Goal: Task Accomplishment & Management: Use online tool/utility

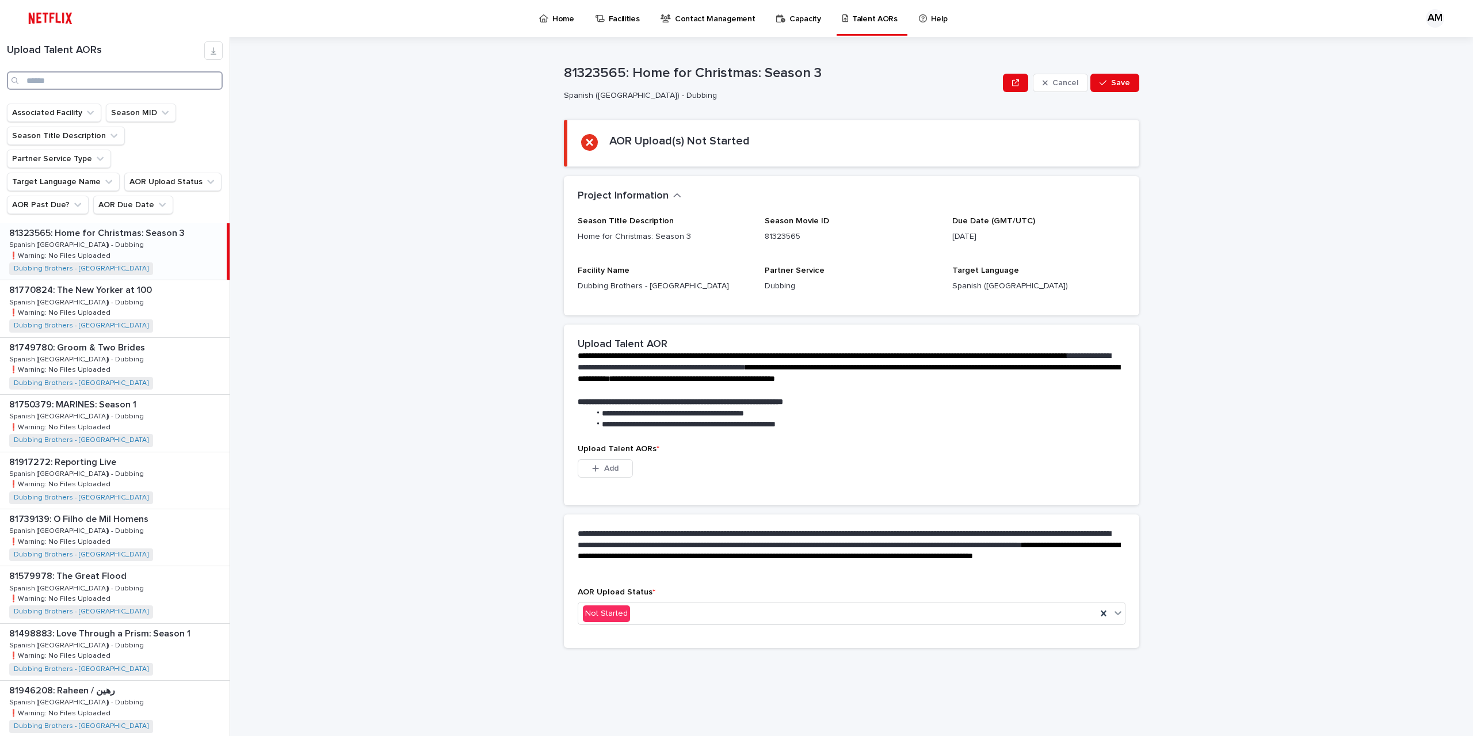
click at [128, 84] on input "Search" at bounding box center [115, 80] width 216 height 18
type input "****"
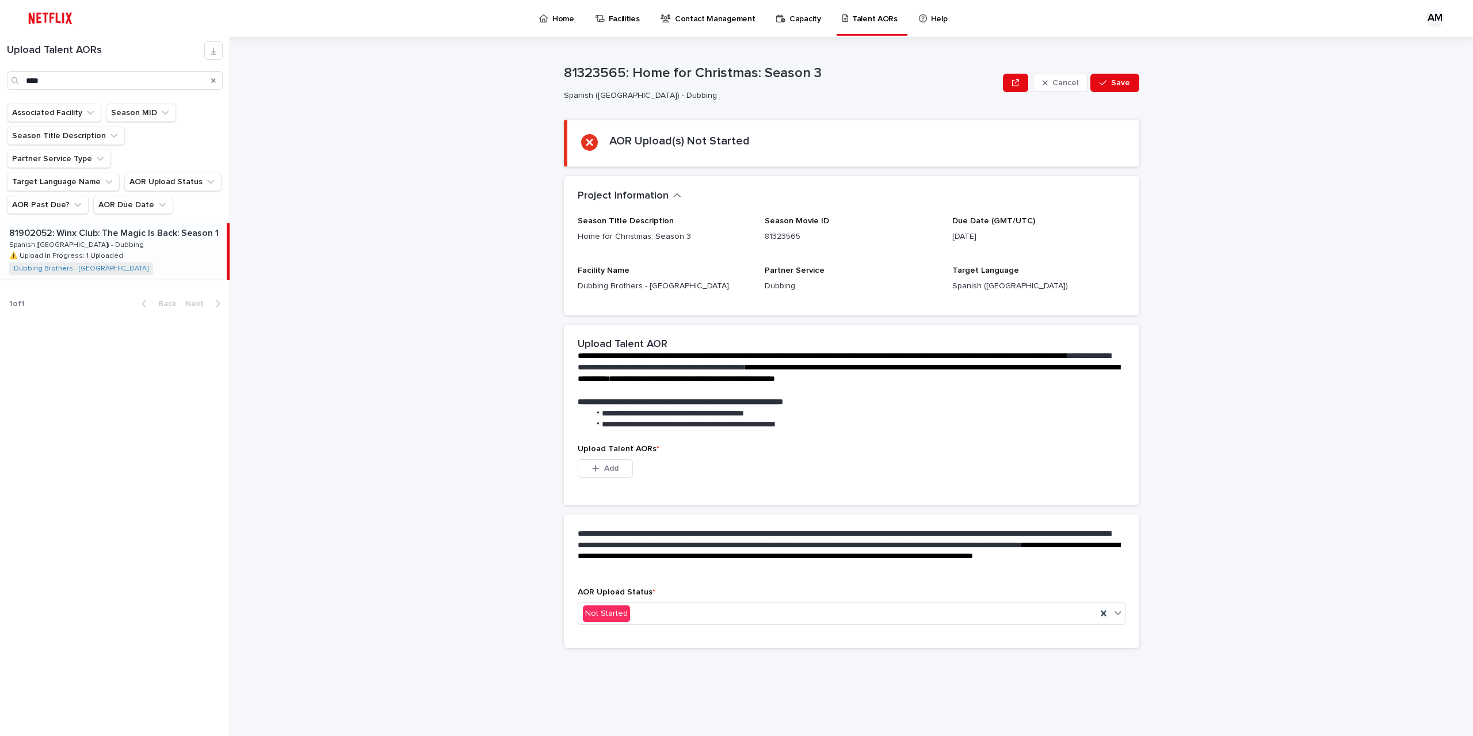
click at [132, 226] on p "81902052: Winx Club: The Magic Is Back: Season 1" at bounding box center [115, 232] width 212 height 13
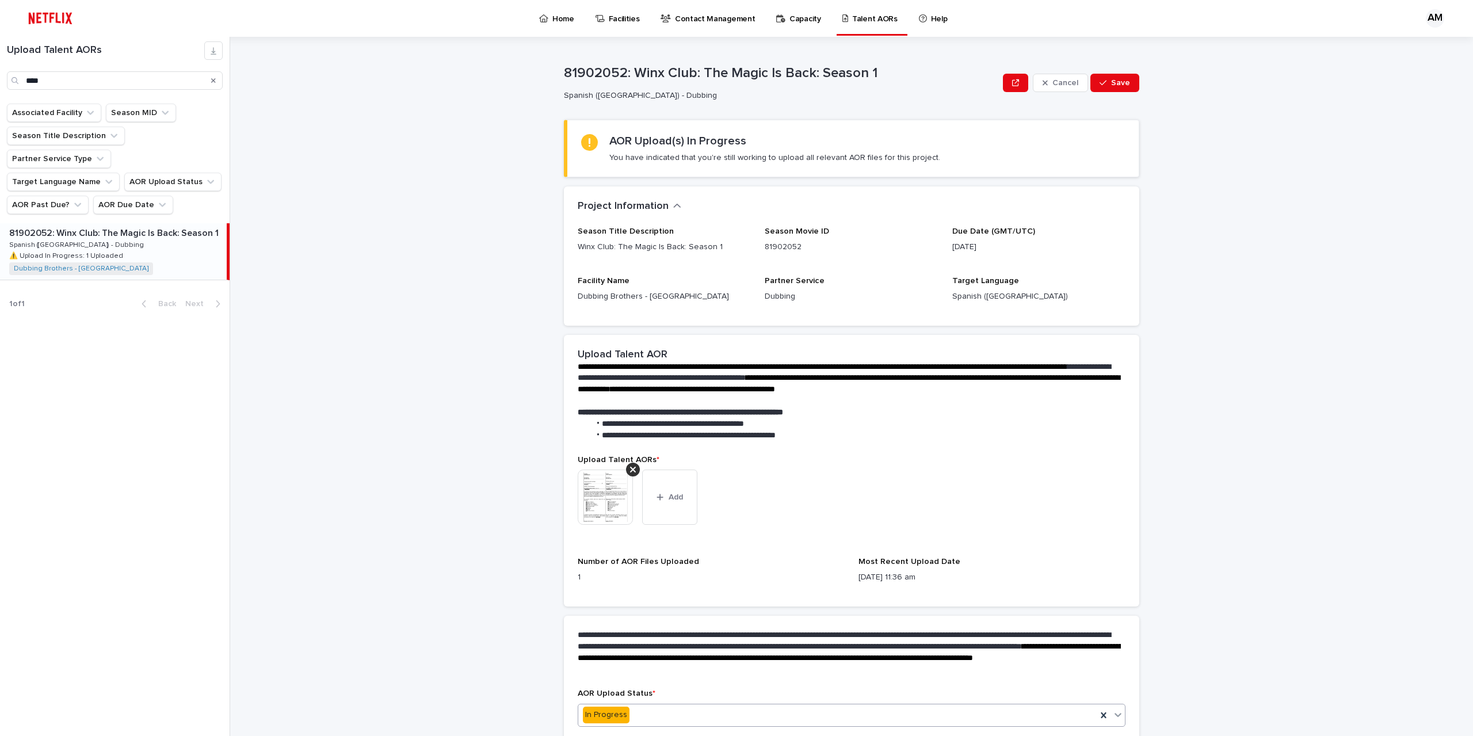
scroll to position [54, 0]
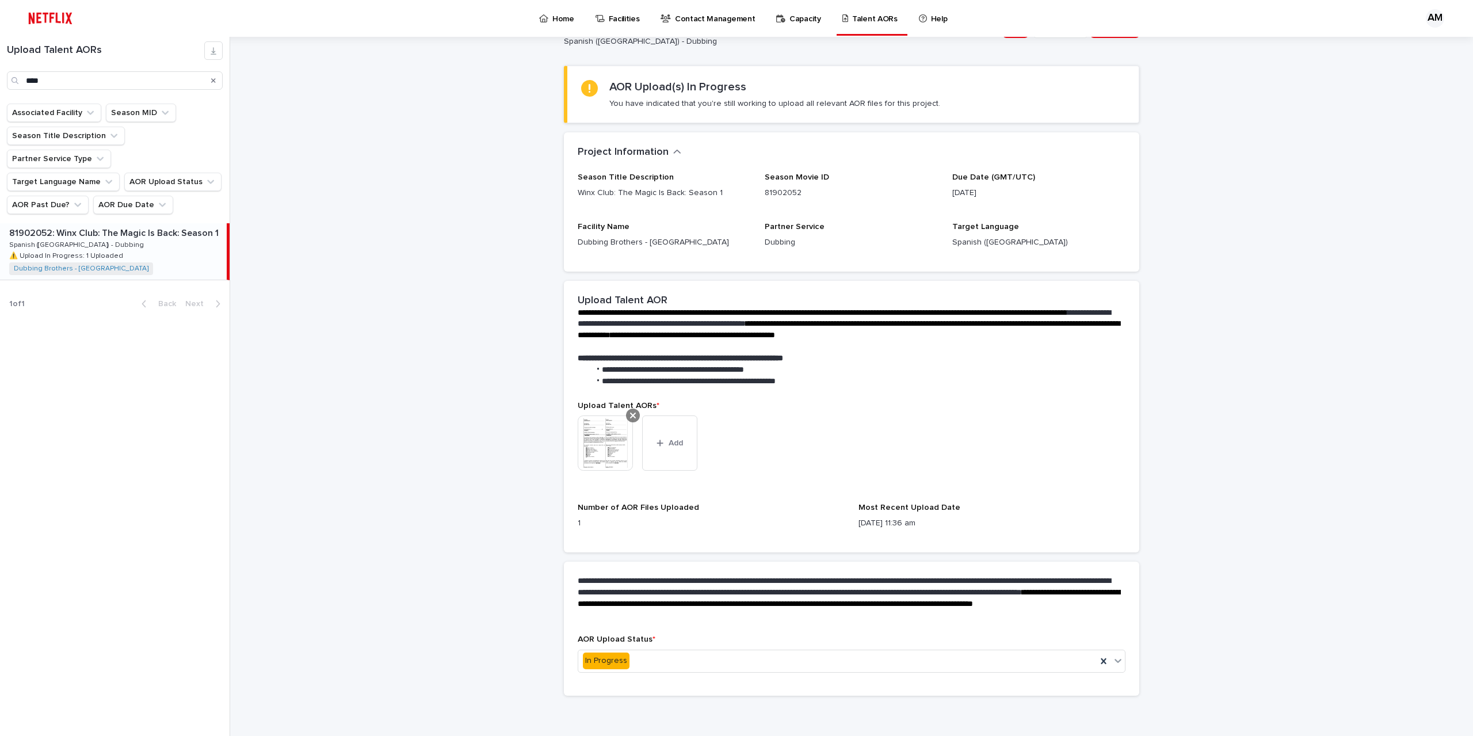
click at [630, 412] on icon at bounding box center [633, 415] width 6 height 9
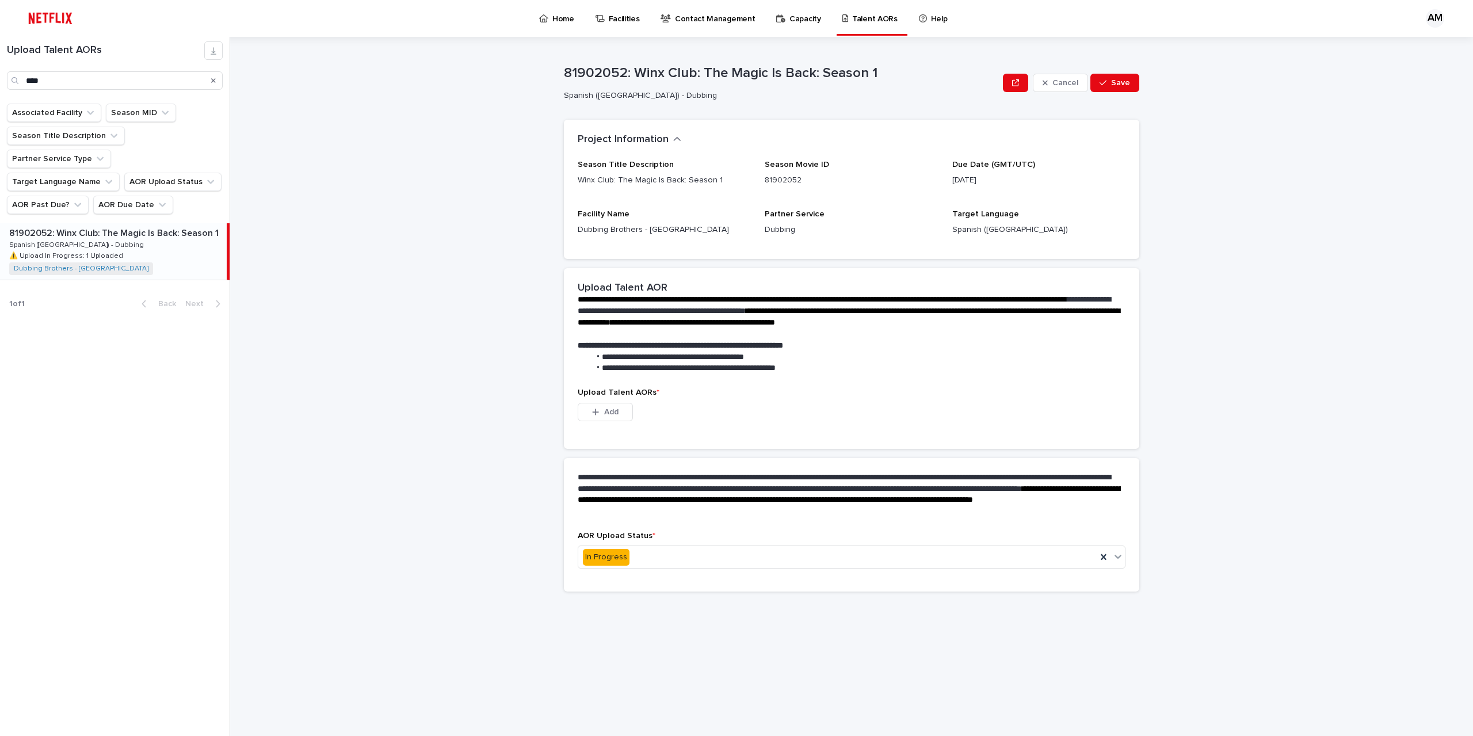
scroll to position [0, 0]
click at [619, 444] on div "Upload Talent AORs * This file cannot be opened Download File Add" at bounding box center [852, 418] width 576 height 60
click at [613, 417] on button "Add" at bounding box center [605, 412] width 55 height 18
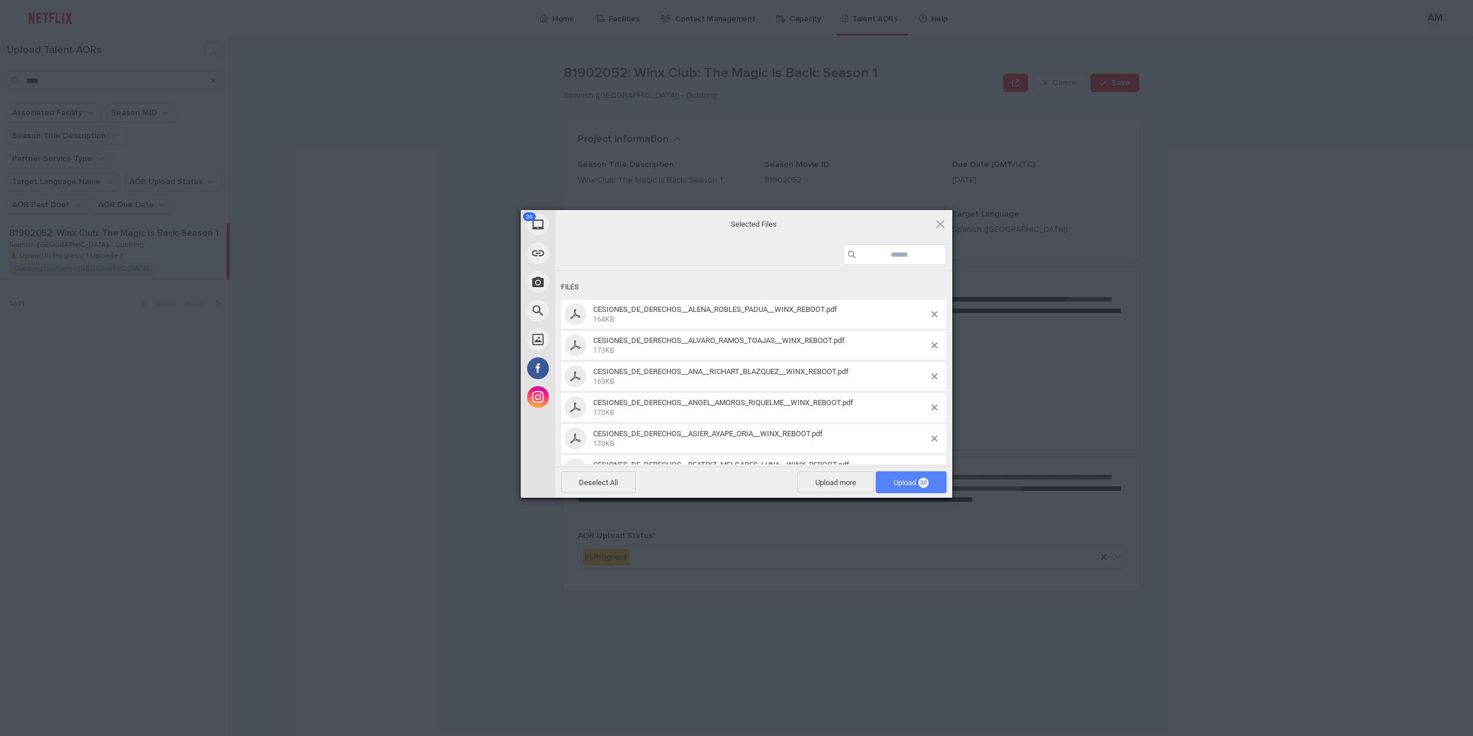
click at [886, 485] on span "Upload 30" at bounding box center [911, 482] width 71 height 22
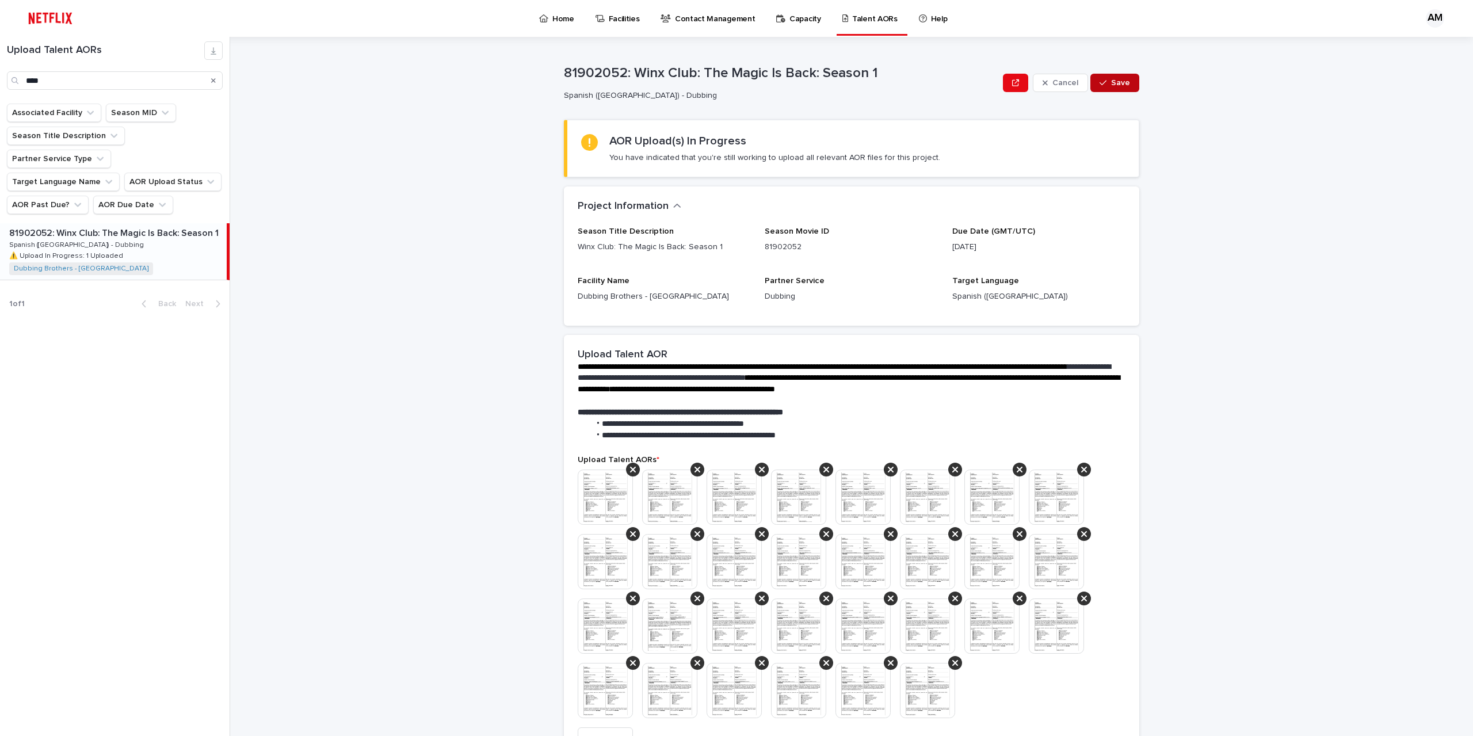
click at [1124, 81] on span "Save" at bounding box center [1120, 83] width 19 height 8
